Goal: Task Accomplishment & Management: Manage account settings

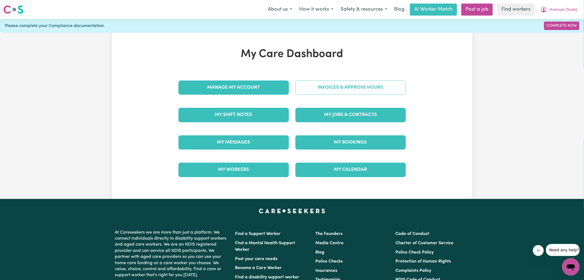
click at [318, 93] on link "Invoices & Approve Hours" at bounding box center [350, 88] width 110 height 14
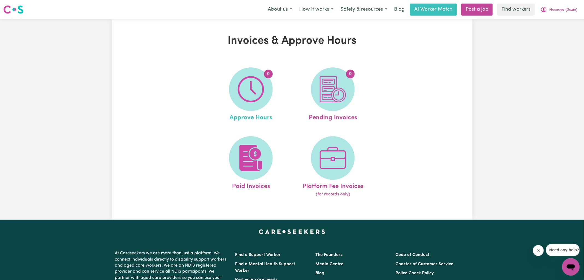
click at [270, 102] on link "0 Approve Hours" at bounding box center [250, 94] width 79 height 55
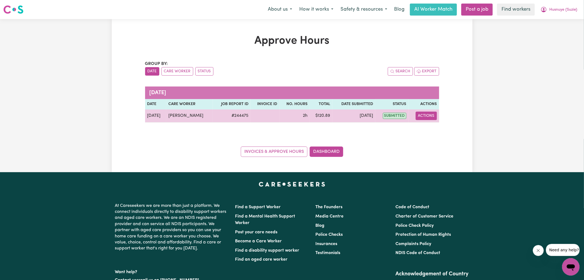
click at [424, 117] on button "Actions" at bounding box center [425, 116] width 21 height 8
click at [430, 128] on link "View Job Report" at bounding box center [439, 128] width 47 height 11
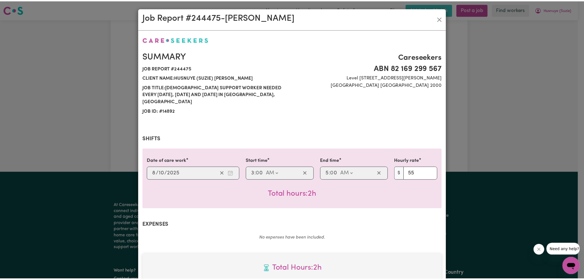
scroll to position [147, 0]
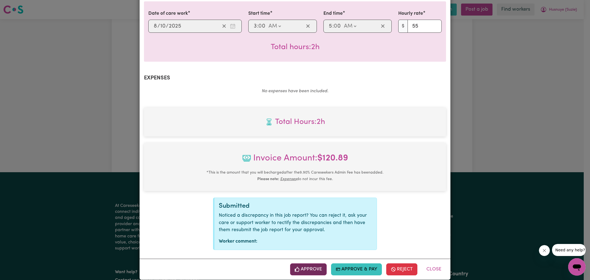
click at [306, 264] on button "Approve" at bounding box center [308, 270] width 37 height 12
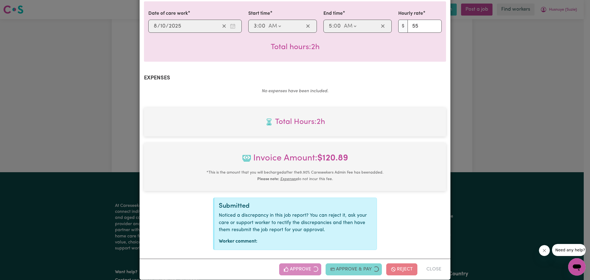
click at [444, 149] on div "Summary Job report # 244475 Client name: Husnuye (Suzie) Behaettin Job title: […" at bounding box center [295, 70] width 311 height 377
click at [470, 126] on div "Job Report # 244475 - [PERSON_NAME] Summary Job report # 244475 Client name: Hu…" at bounding box center [295, 140] width 590 height 280
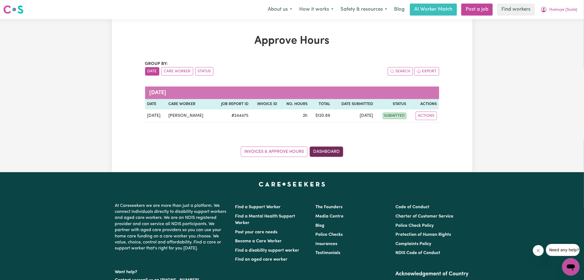
click at [337, 153] on link "Dashboard" at bounding box center [326, 152] width 34 height 10
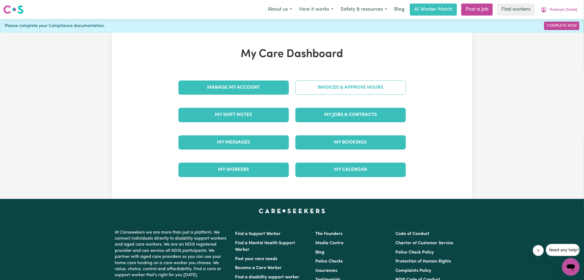
click at [344, 88] on link "Invoices & Approve Hours" at bounding box center [350, 88] width 110 height 14
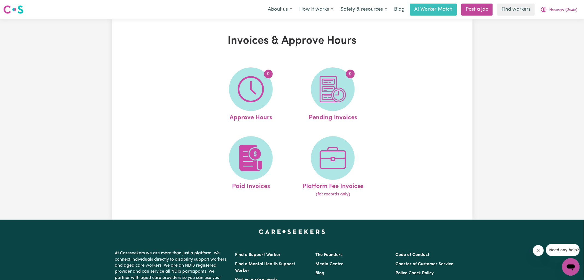
click at [341, 90] on img at bounding box center [333, 89] width 26 height 26
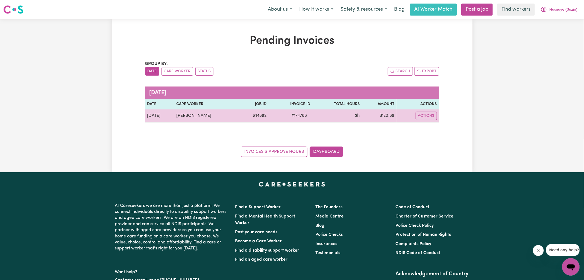
click at [297, 115] on span "# 174788" at bounding box center [299, 116] width 22 height 7
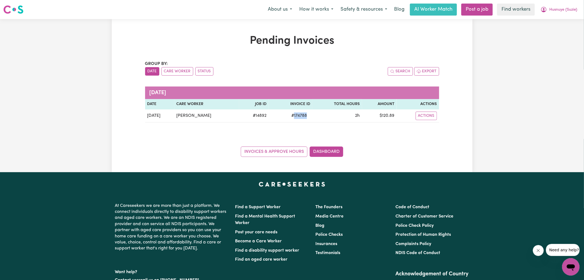
copy span "174788"
click at [541, 11] on icon "My Account" at bounding box center [543, 9] width 7 height 7
click at [541, 32] on link "Logout" at bounding box center [558, 31] width 43 height 10
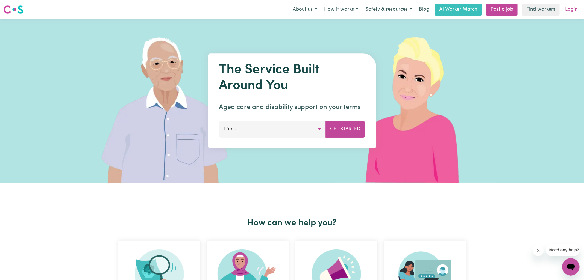
click at [569, 6] on link "Login" at bounding box center [571, 10] width 19 height 12
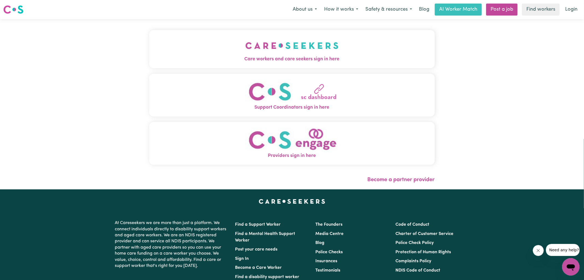
click at [255, 46] on img "Care workers and care seekers sign in here" at bounding box center [291, 46] width 93 height 20
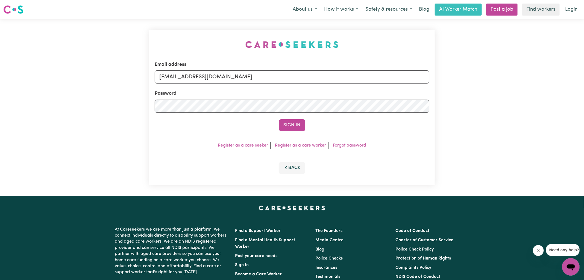
drag, startPoint x: 153, startPoint y: 46, endPoint x: 160, endPoint y: 47, distance: 6.4
click at [153, 46] on div "Email address [EMAIL_ADDRESS][DOMAIN_NAME] Password Sign In Register as a care …" at bounding box center [292, 107] width 292 height 177
drag, startPoint x: 189, startPoint y: 75, endPoint x: 462, endPoint y: 81, distance: 273.5
click at [463, 81] on div "Email address [EMAIL_ADDRESS][DOMAIN_NAME] Password Sign In Register as a care …" at bounding box center [292, 107] width 584 height 177
type input "[EMAIL_ADDRESS][DOMAIN_NAME]"
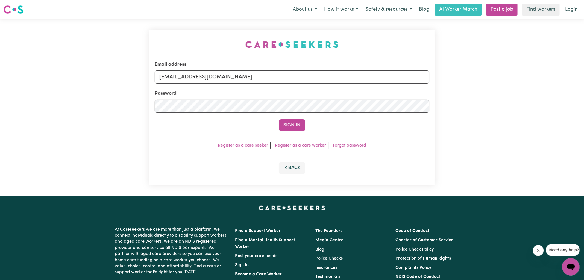
click at [279, 119] on button "Sign In" at bounding box center [292, 125] width 26 height 12
